Goal: Task Accomplishment & Management: Manage account settings

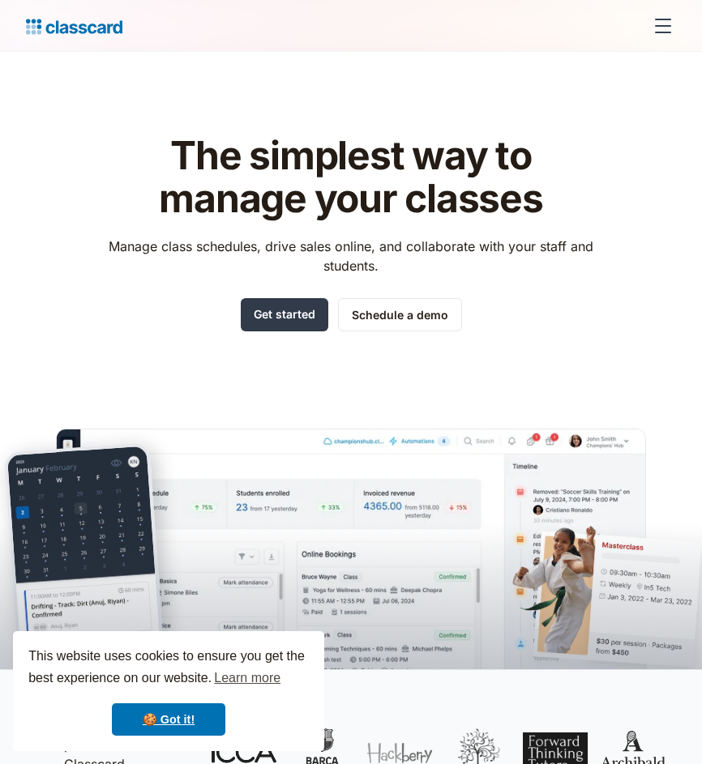
click at [289, 313] on link "Get started" at bounding box center [284, 314] width 87 height 33
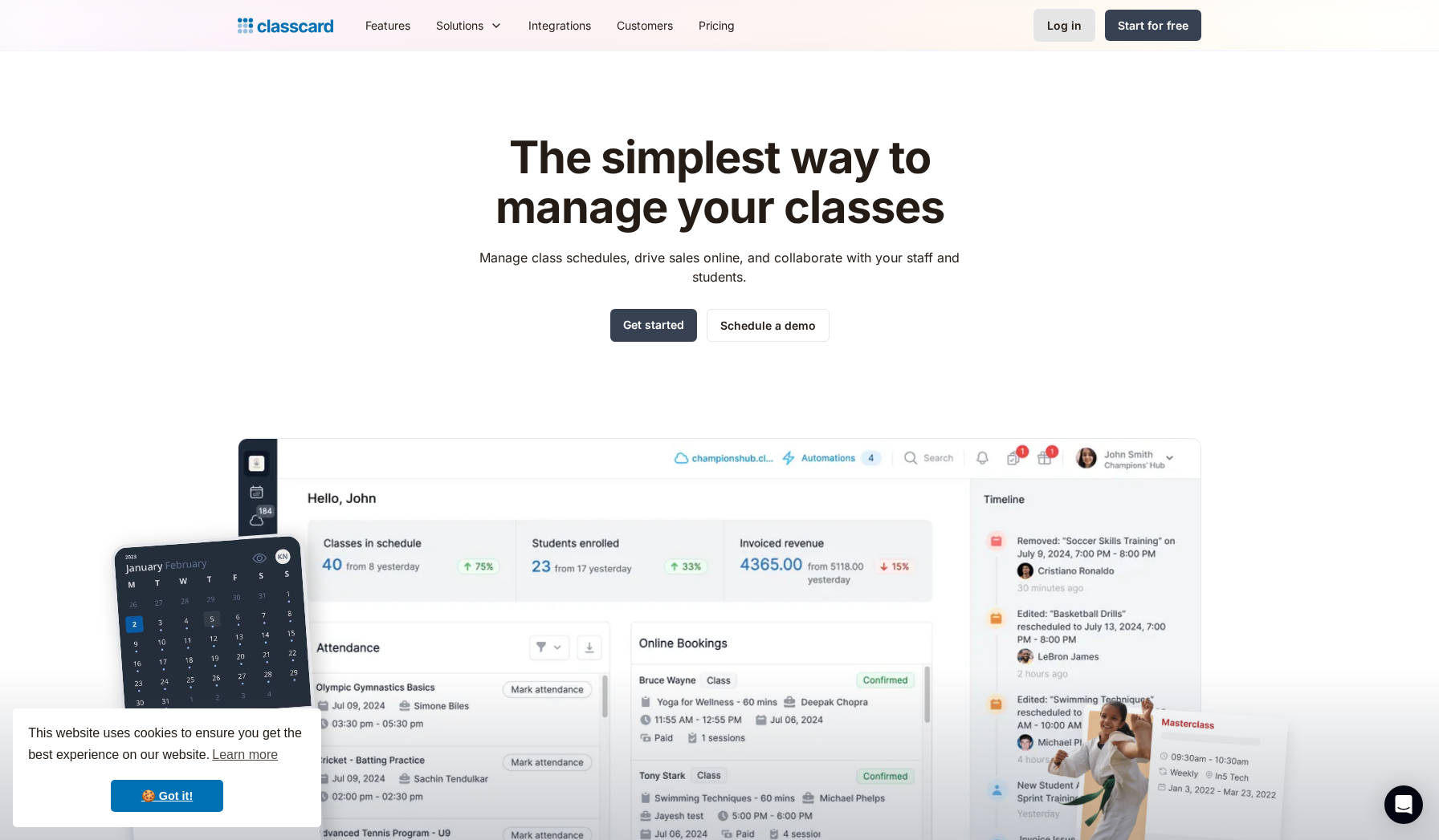
click at [1071, 36] on link "Log in" at bounding box center [1064, 25] width 61 height 33
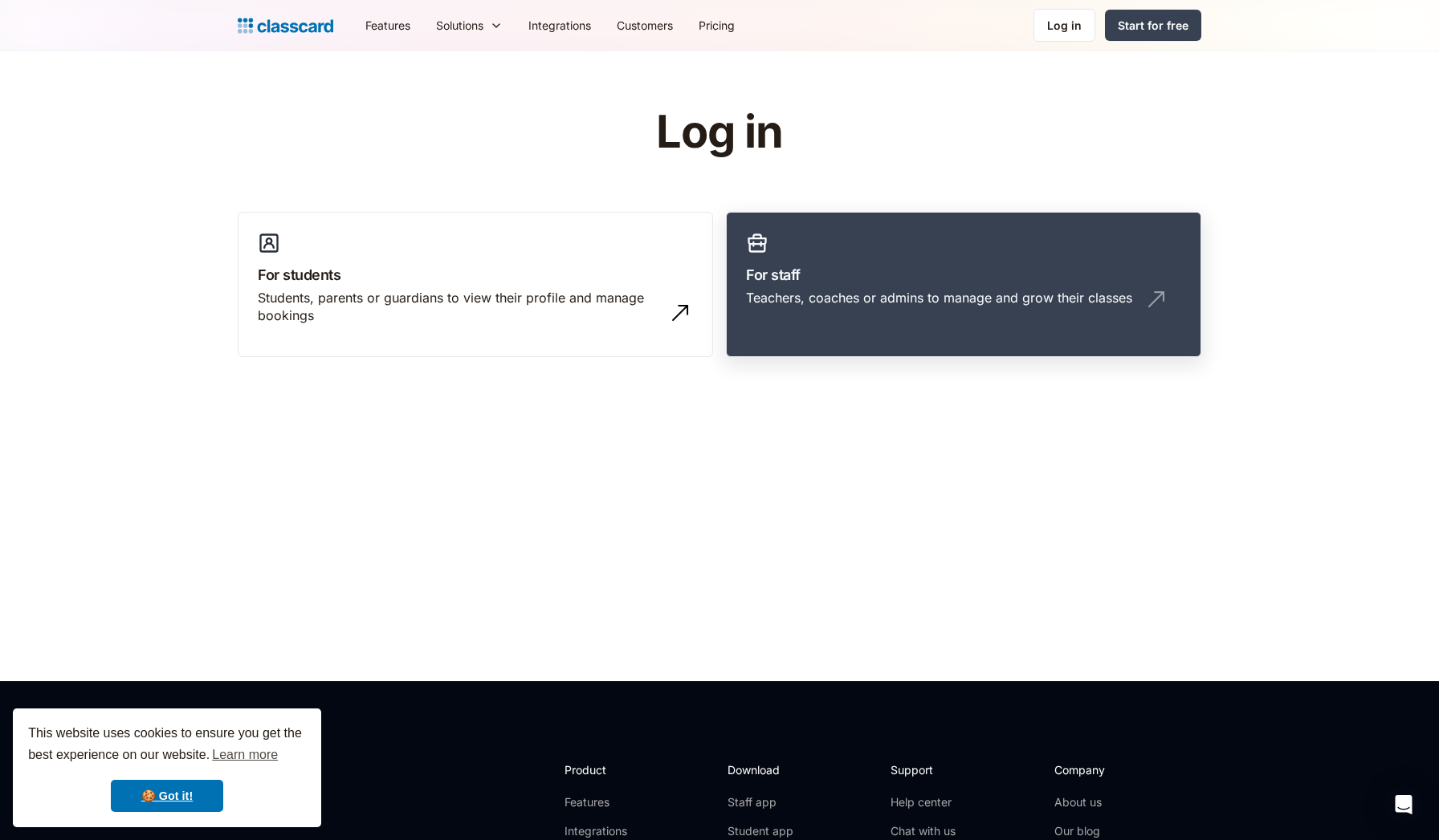
click at [811, 296] on div "Teachers, coaches or admins to manage and grow their classes" at bounding box center [940, 298] width 387 height 18
